Goal: Find specific page/section: Find specific page/section

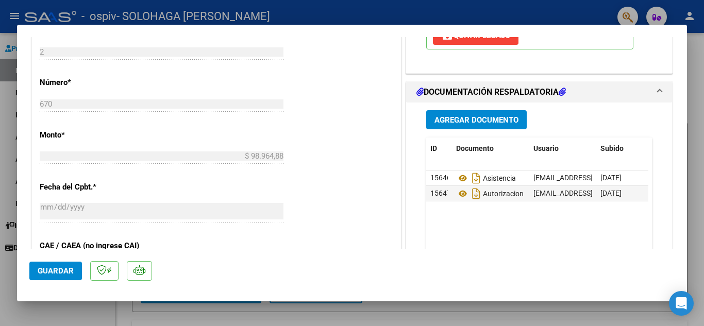
scroll to position [438, 0]
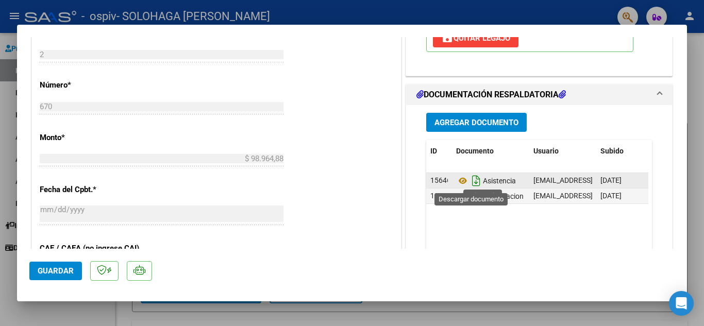
click at [474, 184] on icon "Descargar documento" at bounding box center [476, 181] width 13 height 16
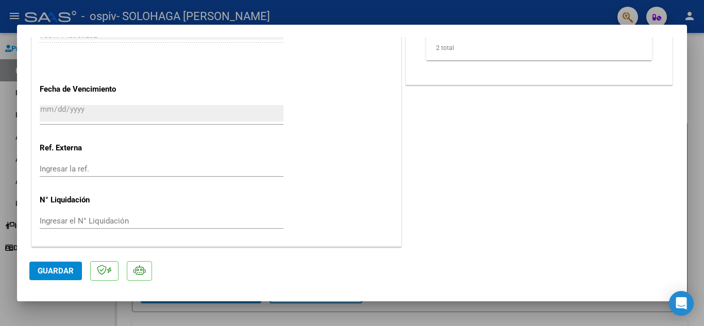
scroll to position [0, 0]
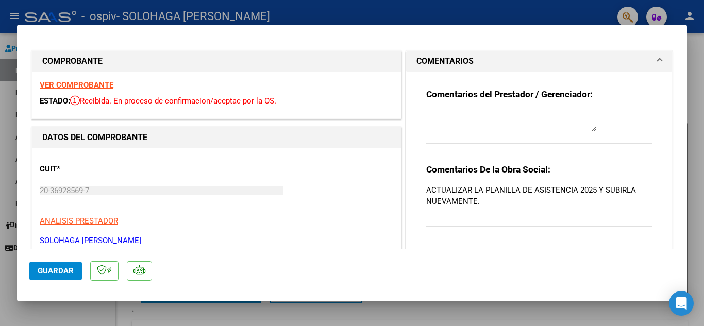
click at [1, 47] on div at bounding box center [352, 163] width 704 height 326
type input "$ 0,00"
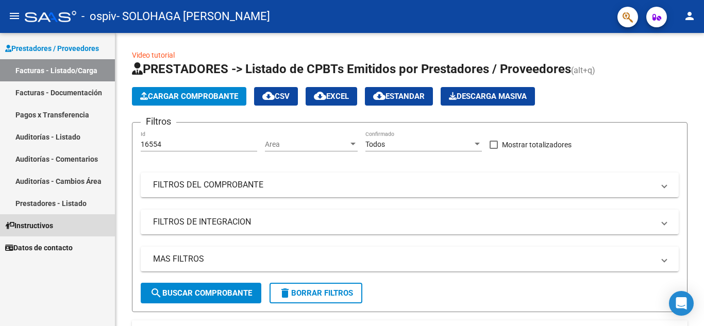
click at [46, 226] on span "Instructivos" at bounding box center [29, 225] width 48 height 11
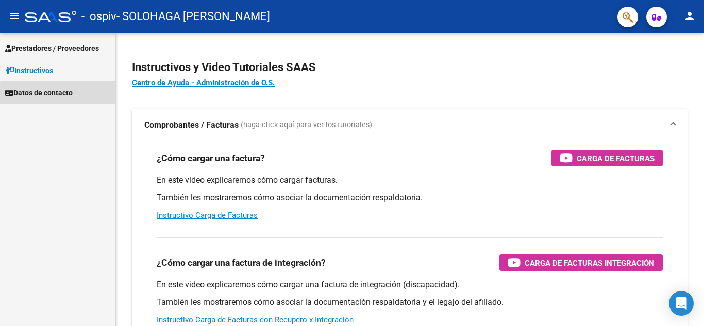
click at [63, 96] on span "Datos de contacto" at bounding box center [39, 92] width 68 height 11
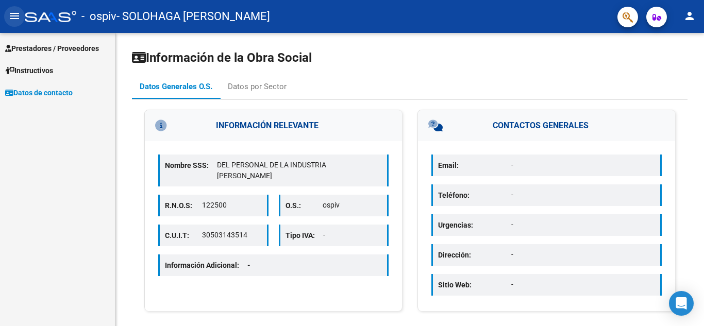
click at [13, 14] on mat-icon "menu" at bounding box center [14, 16] width 12 height 12
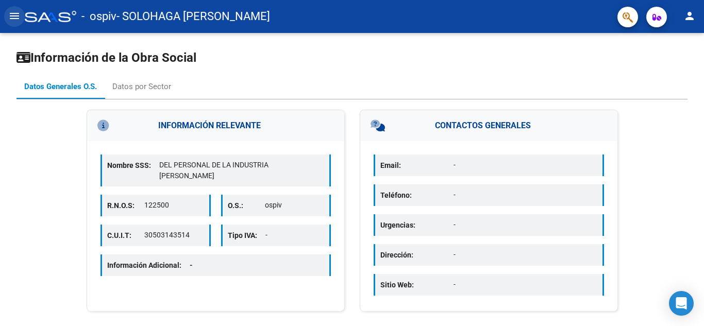
click at [13, 14] on mat-icon "menu" at bounding box center [14, 16] width 12 height 12
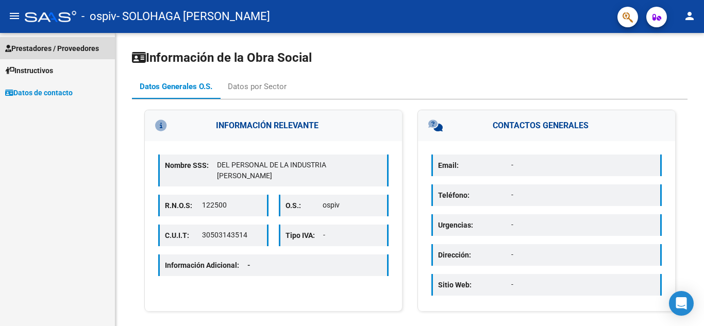
click at [42, 48] on span "Prestadores / Proveedores" at bounding box center [52, 48] width 94 height 11
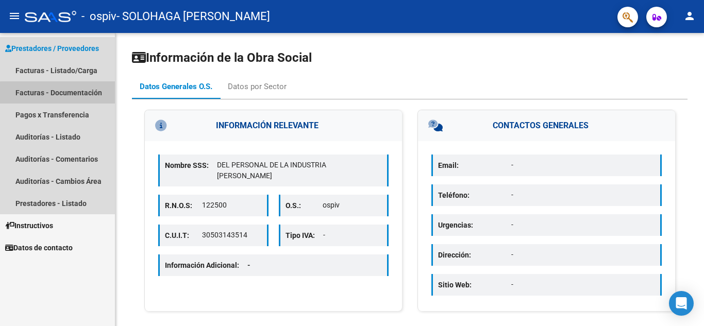
click at [86, 95] on link "Facturas - Documentación" at bounding box center [57, 92] width 115 height 22
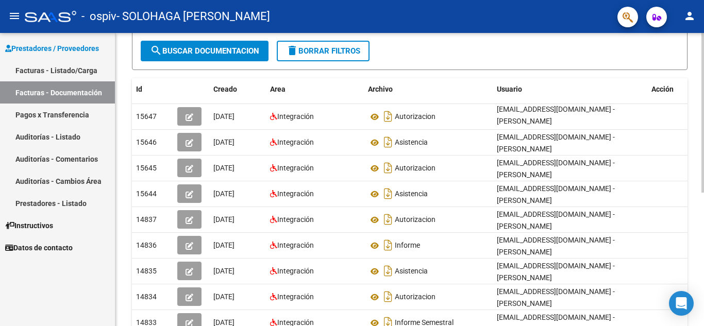
scroll to position [158, 0]
